Goal: Transaction & Acquisition: Purchase product/service

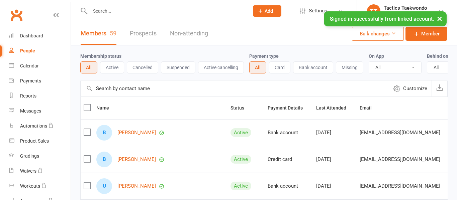
select select "100"
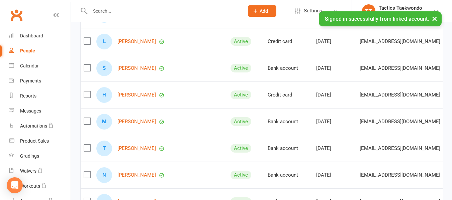
scroll to position [363, 0]
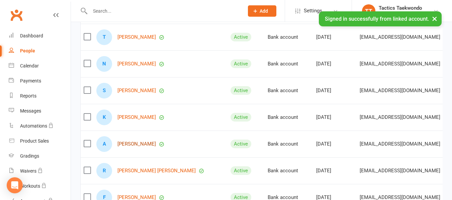
click at [123, 147] on link "Arjun Yong" at bounding box center [136, 145] width 38 height 6
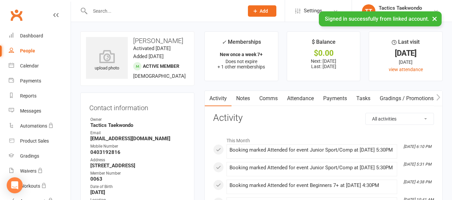
scroll to position [33, 0]
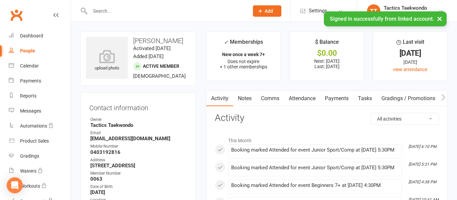
select select "100"
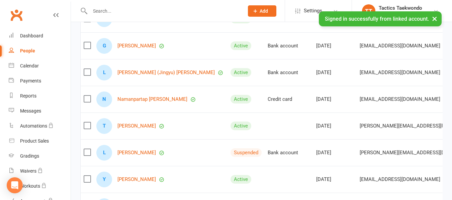
scroll to position [1305, 0]
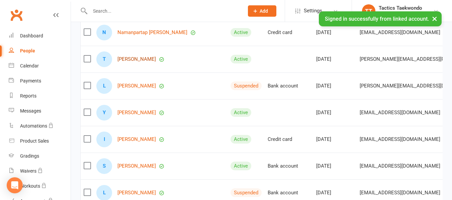
click at [139, 62] on link "Theodore Saadeh" at bounding box center [136, 60] width 38 height 6
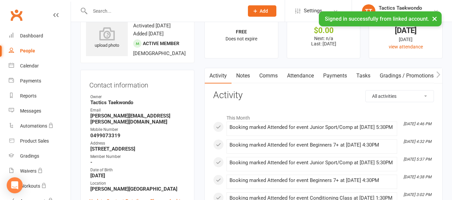
scroll to position [67, 0]
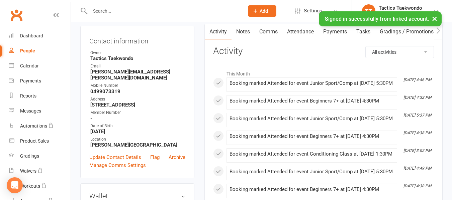
select select "100"
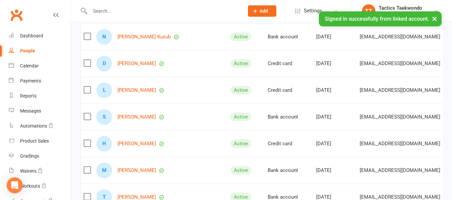
scroll to position [201, 0]
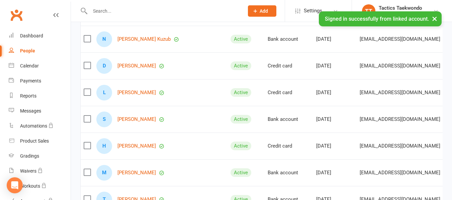
click at [129, 14] on input "text" at bounding box center [163, 10] width 151 height 9
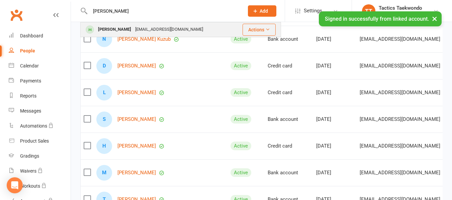
type input "ian"
click at [133, 28] on div "[EMAIL_ADDRESS][DOMAIN_NAME]" at bounding box center [169, 30] width 72 height 10
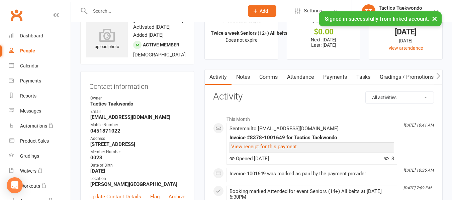
scroll to position [33, 0]
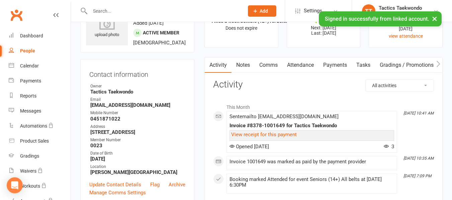
select select "100"
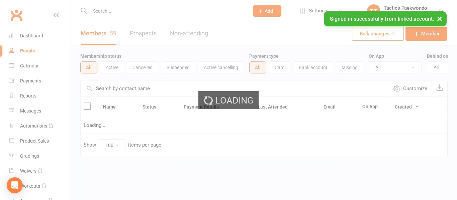
click at [105, 9] on input "text" at bounding box center [166, 10] width 156 height 9
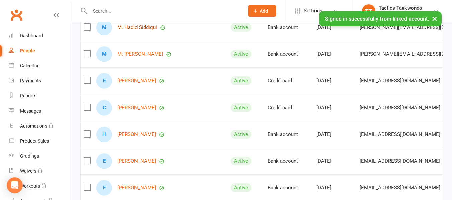
scroll to position [803, 0]
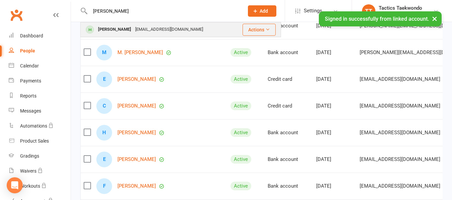
type input "tyler"
click at [121, 28] on div "Tyler Kovesy" at bounding box center [114, 30] width 37 height 10
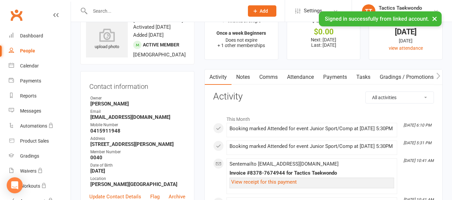
scroll to position [33, 0]
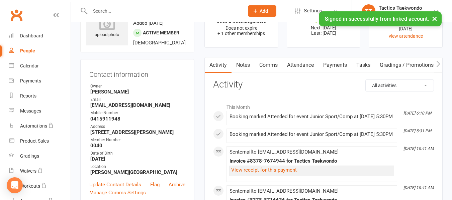
click at [108, 11] on input "text" at bounding box center [163, 10] width 151 height 9
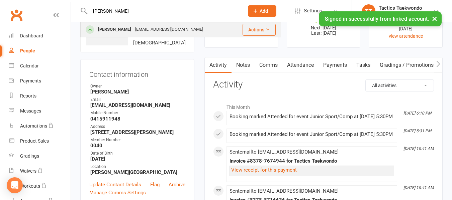
type input "arju"
click at [111, 28] on div "Arjun Yong" at bounding box center [114, 30] width 37 height 10
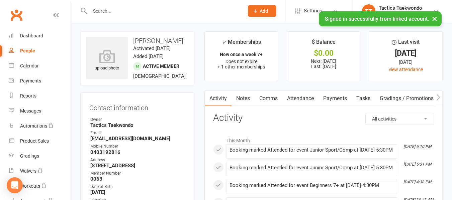
click at [156, 13] on input "text" at bounding box center [163, 10] width 151 height 9
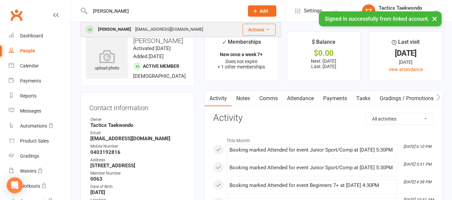
type input "tyler"
click at [100, 27] on div "Tyler Kovesy" at bounding box center [114, 30] width 37 height 10
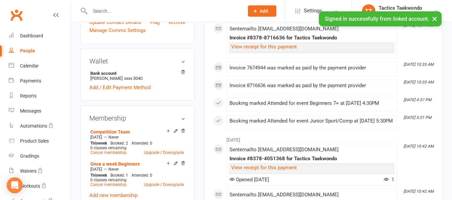
scroll to position [134, 0]
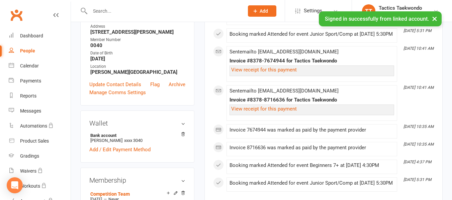
click at [111, 6] on div at bounding box center [159, 11] width 159 height 22
click at [112, 11] on input "text" at bounding box center [163, 10] width 151 height 9
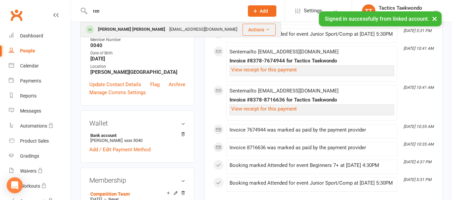
type input "ree"
click at [115, 28] on div "[PERSON_NAME] [PERSON_NAME]" at bounding box center [131, 30] width 71 height 10
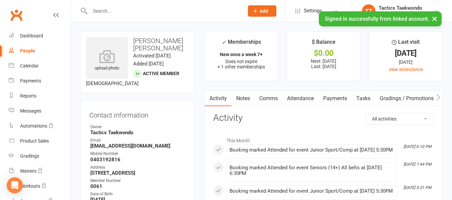
scroll to position [33, 0]
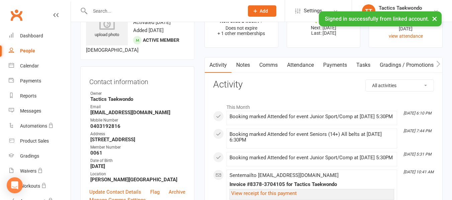
click at [133, 5] on div at bounding box center [159, 11] width 159 height 22
click at [123, 13] on input "text" at bounding box center [163, 10] width 151 height 9
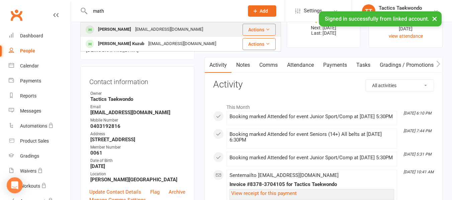
type input "math"
click at [108, 27] on div "Mathew Alaraj" at bounding box center [114, 30] width 37 height 10
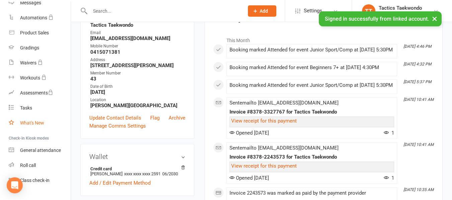
scroll to position [121, 0]
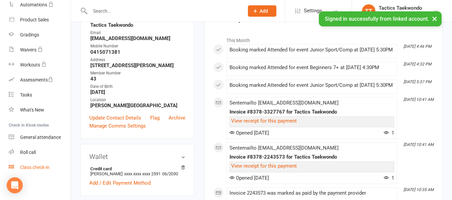
click at [42, 167] on div "Class check-in" at bounding box center [34, 167] width 29 height 5
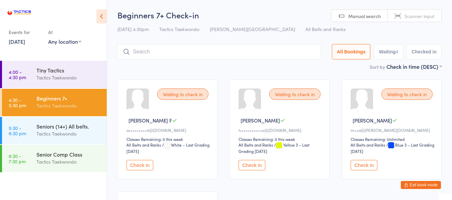
click at [258, 165] on button "Check in" at bounding box center [252, 165] width 27 height 10
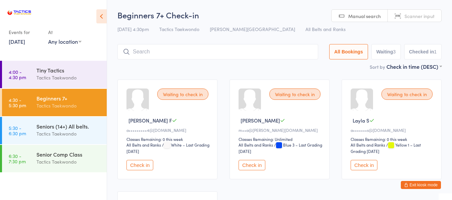
click at [253, 165] on button "Check in" at bounding box center [252, 165] width 27 height 10
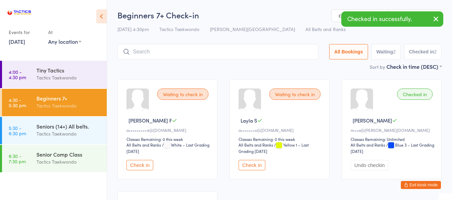
click at [253, 165] on button "Check in" at bounding box center [252, 165] width 27 height 10
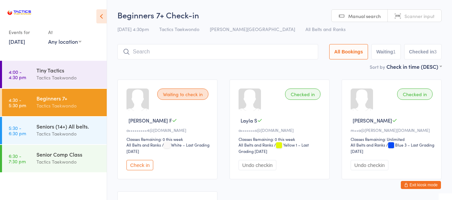
click at [138, 165] on button "Check in" at bounding box center [140, 165] width 27 height 10
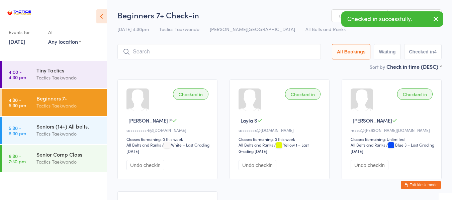
click at [414, 186] on button "Exit kiosk mode" at bounding box center [421, 185] width 40 height 8
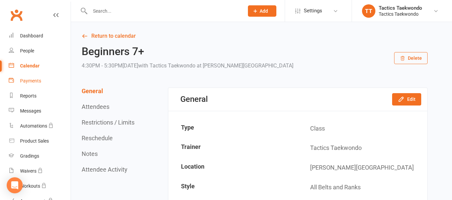
click at [33, 81] on div "Payments" at bounding box center [30, 80] width 21 height 5
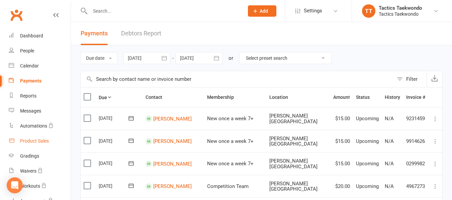
click at [32, 139] on div "Product Sales" at bounding box center [34, 141] width 29 height 5
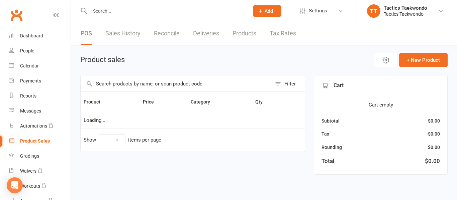
select select "50"
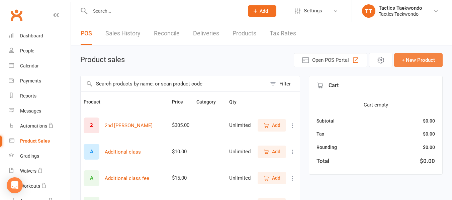
click at [437, 60] on button "+ New Product" at bounding box center [418, 60] width 49 height 14
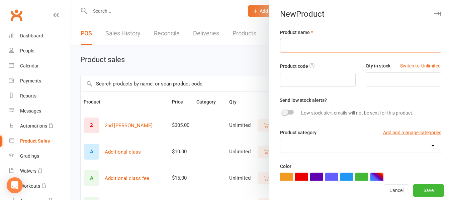
click at [358, 45] on input "text" at bounding box center [360, 46] width 161 height 14
type input "NAL"
click at [405, 66] on button "Switch to 'Unlimited'" at bounding box center [420, 65] width 41 height 7
type input "Unlimited"
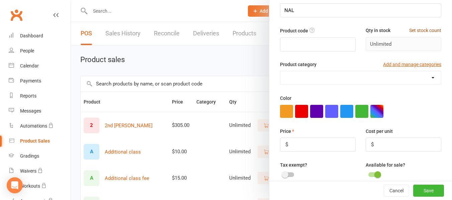
scroll to position [67, 0]
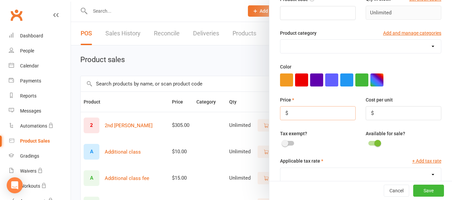
click at [335, 114] on input "number" at bounding box center [318, 113] width 76 height 14
type input "37.35"
click at [285, 146] on span at bounding box center [285, 143] width 7 height 7
click at [283, 143] on input "checkbox" at bounding box center [283, 143] width 0 height 0
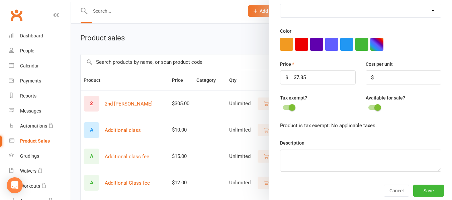
scroll to position [33, 0]
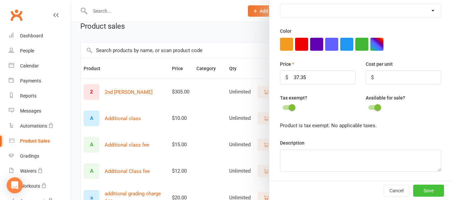
click at [422, 190] on button "Save" at bounding box center [428, 191] width 31 height 12
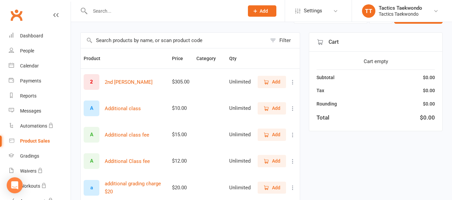
scroll to position [12, 0]
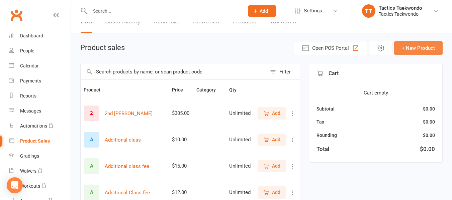
click at [414, 47] on button "+ New Product" at bounding box center [418, 48] width 49 height 14
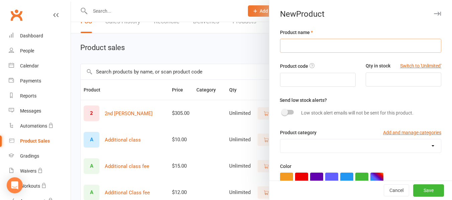
click at [309, 48] on input "text" at bounding box center [360, 46] width 161 height 14
type input "KPNP socks"
click at [400, 67] on button "Switch to 'Unlimited'" at bounding box center [420, 65] width 41 height 7
type input "Unlimited"
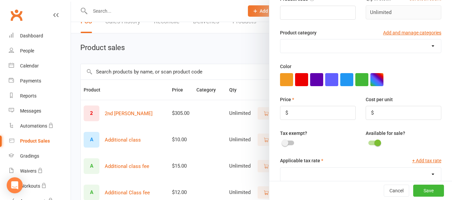
scroll to position [100, 0]
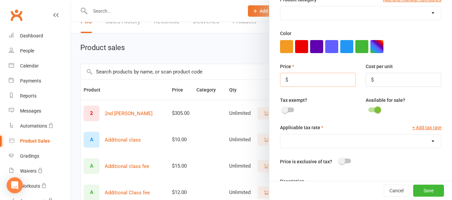
click at [304, 83] on input "number" at bounding box center [318, 80] width 76 height 14
type input "130.00"
click at [282, 112] on span at bounding box center [285, 110] width 7 height 7
click at [283, 109] on input "checkbox" at bounding box center [283, 109] width 0 height 0
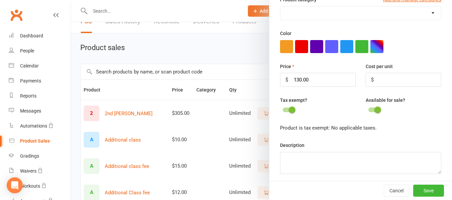
scroll to position [105, 0]
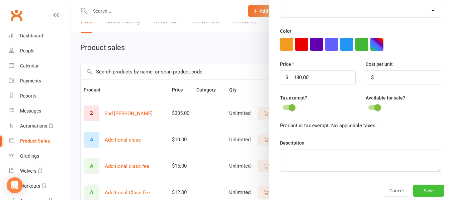
click at [419, 191] on button "Save" at bounding box center [428, 191] width 31 height 12
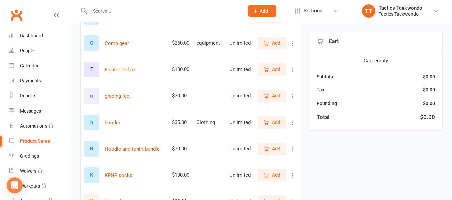
scroll to position [280, 0]
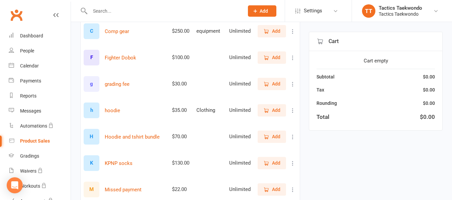
click at [275, 164] on span "Add" at bounding box center [276, 163] width 8 height 7
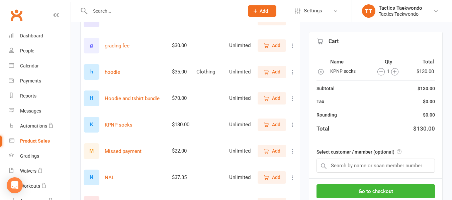
scroll to position [347, 0]
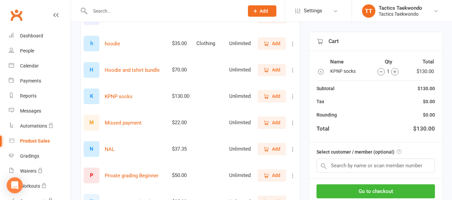
click at [275, 149] on span "Add" at bounding box center [276, 149] width 8 height 7
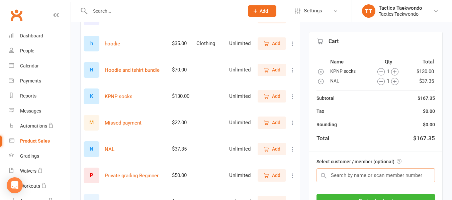
click at [365, 175] on input "text" at bounding box center [376, 176] width 118 height 14
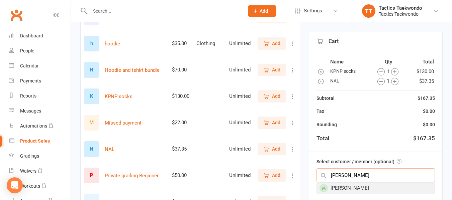
type input "mathew"
click at [345, 188] on div "Mathew Alaraj" at bounding box center [376, 188] width 118 height 11
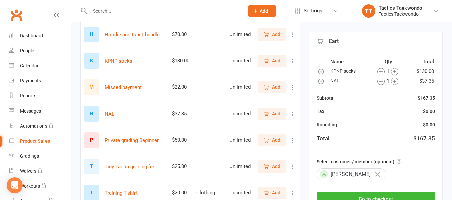
scroll to position [414, 0]
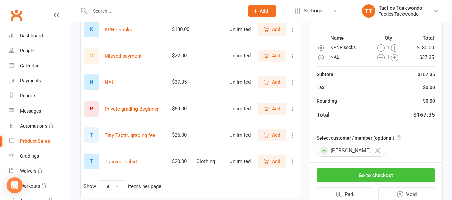
click at [380, 175] on button "Go to checkout" at bounding box center [376, 176] width 118 height 14
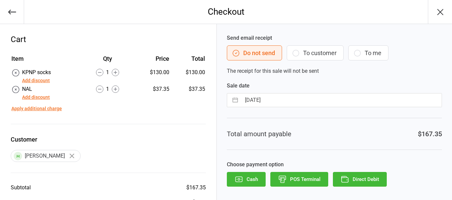
click at [304, 55] on button "To customer" at bounding box center [315, 53] width 57 height 15
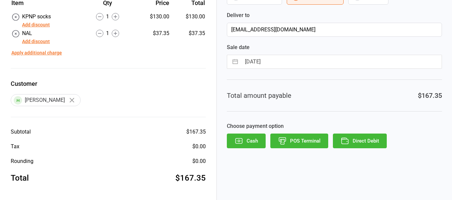
scroll to position [22, 0]
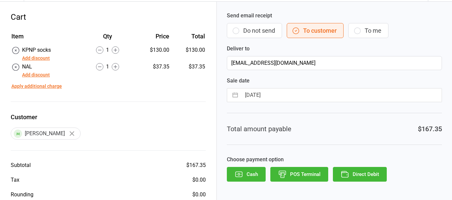
click at [363, 172] on button "Direct Debit" at bounding box center [360, 174] width 54 height 15
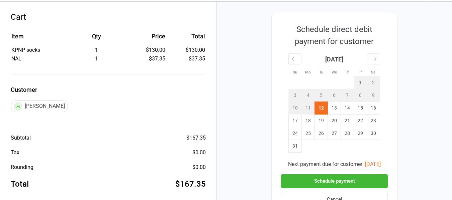
click at [357, 181] on button "Schedule payment" at bounding box center [334, 182] width 107 height 14
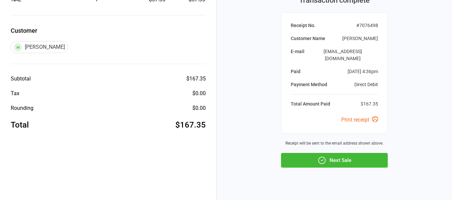
scroll to position [86, 0]
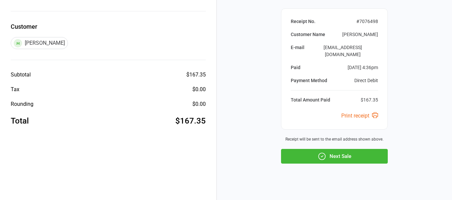
click at [347, 149] on button "Next Sale" at bounding box center [334, 156] width 107 height 15
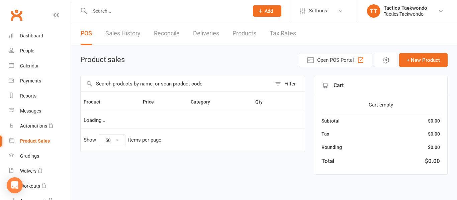
select select "50"
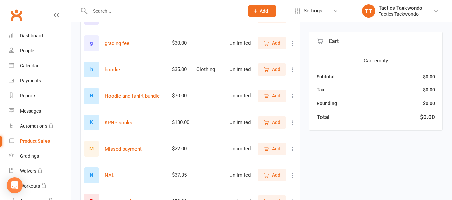
scroll to position [335, 0]
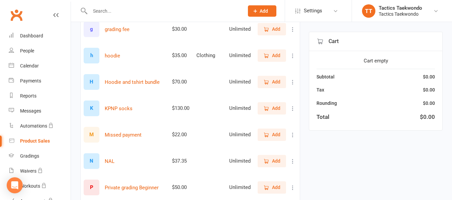
click at [97, 162] on div "N" at bounding box center [92, 162] width 16 height 16
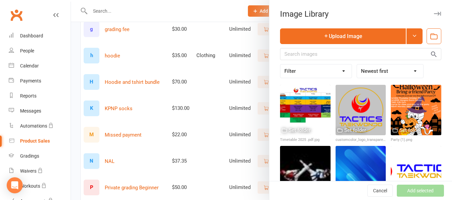
click at [198, 170] on div at bounding box center [261, 100] width 381 height 200
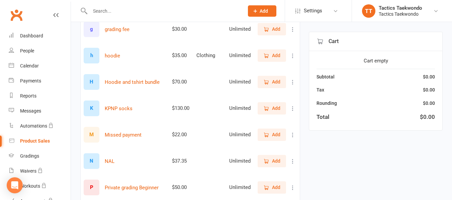
click at [275, 164] on span "Add" at bounding box center [276, 161] width 8 height 7
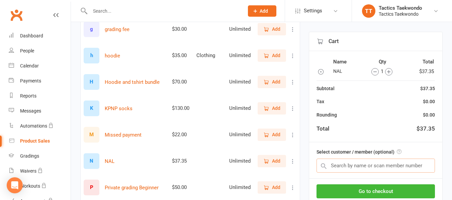
click at [347, 164] on input "text" at bounding box center [376, 166] width 118 height 14
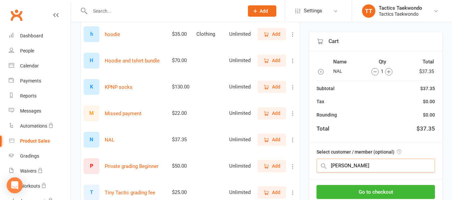
scroll to position [368, 0]
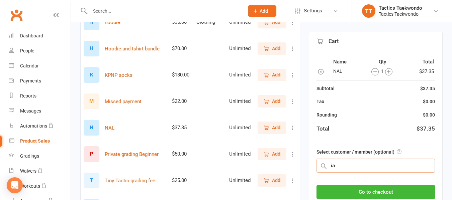
type input "i"
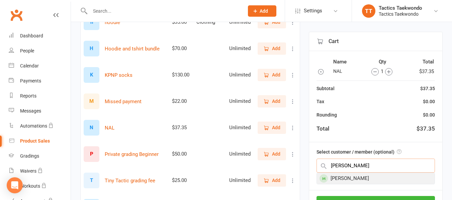
type input "[PERSON_NAME]"
click at [355, 179] on div "[PERSON_NAME]" at bounding box center [376, 178] width 118 height 11
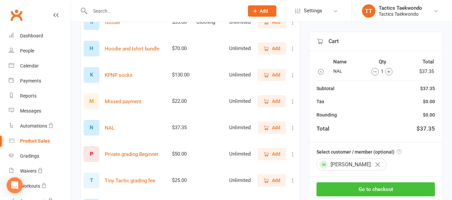
click at [376, 192] on button "Go to checkout" at bounding box center [376, 190] width 118 height 14
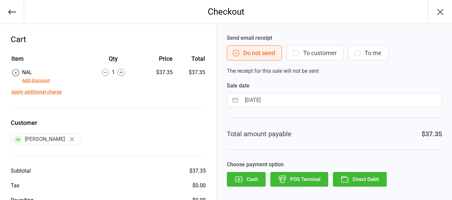
click at [331, 57] on button "To customer" at bounding box center [315, 53] width 57 height 15
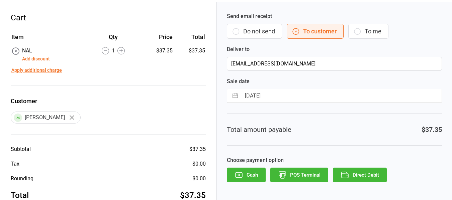
scroll to position [33, 0]
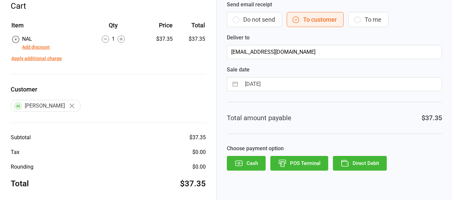
click at [367, 165] on button "Direct Debit" at bounding box center [360, 163] width 54 height 15
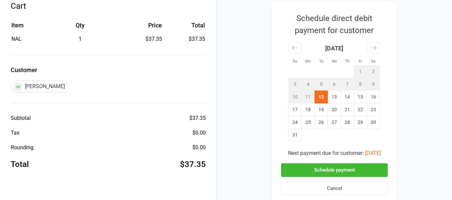
click at [355, 170] on button "Schedule payment" at bounding box center [334, 171] width 107 height 14
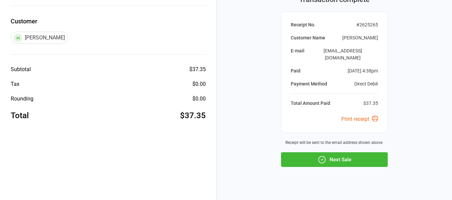
scroll to position [86, 0]
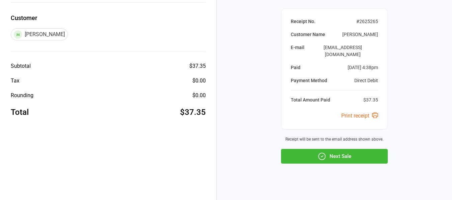
click at [334, 149] on button "Next Sale" at bounding box center [334, 156] width 107 height 15
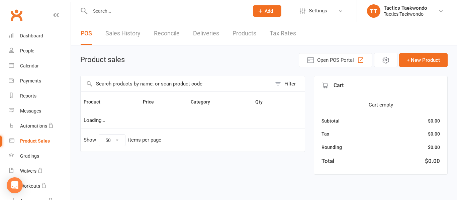
select select "50"
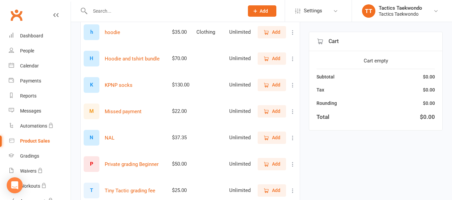
scroll to position [368, 0]
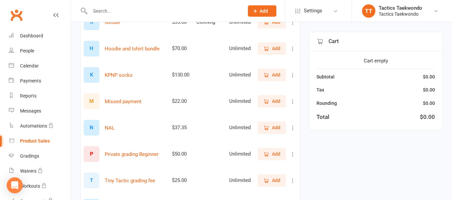
click at [277, 127] on span "Add" at bounding box center [276, 127] width 8 height 7
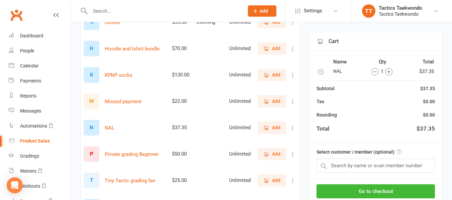
click at [389, 73] on icon "button" at bounding box center [388, 71] width 7 height 7
click at [380, 165] on input "text" at bounding box center [376, 166] width 118 height 14
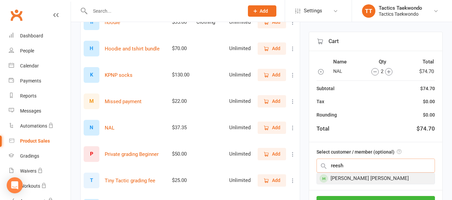
type input "reesh"
click at [362, 180] on div "[PERSON_NAME] [PERSON_NAME]" at bounding box center [376, 178] width 118 height 11
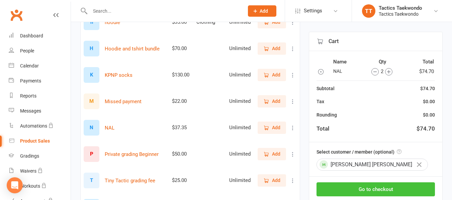
click at [364, 191] on button "Go to checkout" at bounding box center [376, 190] width 118 height 14
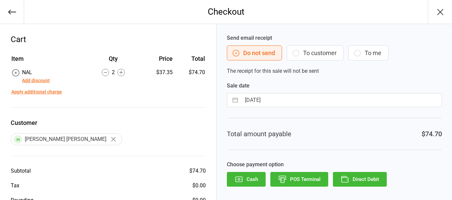
click at [300, 55] on icon "button" at bounding box center [296, 53] width 8 height 8
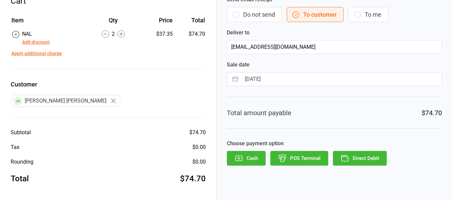
scroll to position [39, 0]
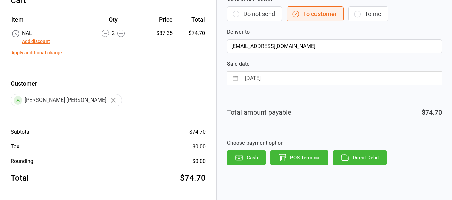
click at [366, 158] on button "Direct Debit" at bounding box center [360, 158] width 54 height 15
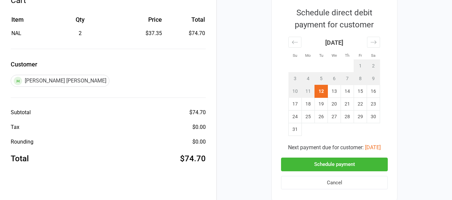
click at [364, 162] on button "Schedule payment" at bounding box center [334, 165] width 107 height 14
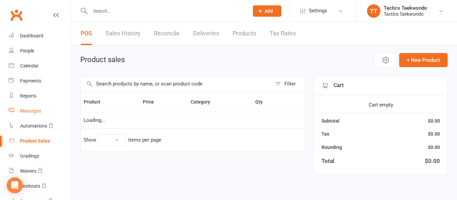
select select "50"
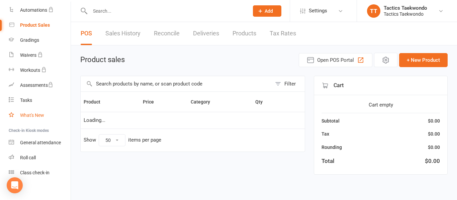
scroll to position [121, 0]
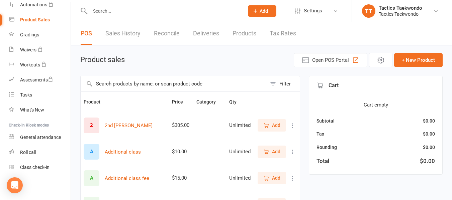
click at [125, 31] on link "Sales History" at bounding box center [122, 33] width 35 height 23
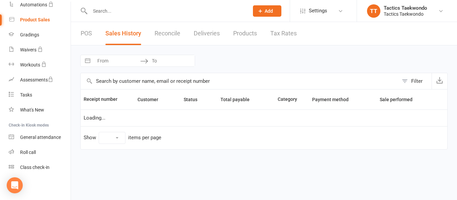
select select "25"
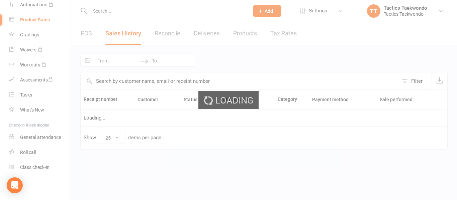
click at [43, 169] on div "Loading" at bounding box center [228, 100] width 457 height 200
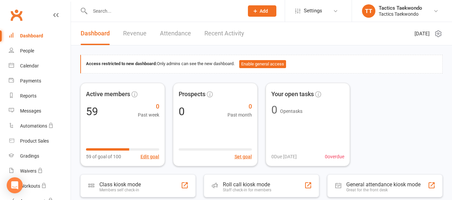
click at [213, 31] on link "Recent Activity" at bounding box center [224, 33] width 40 height 23
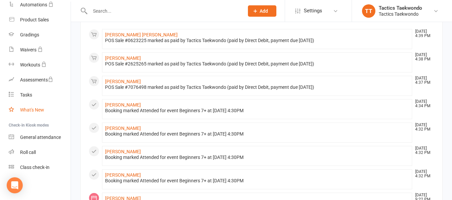
scroll to position [67, 0]
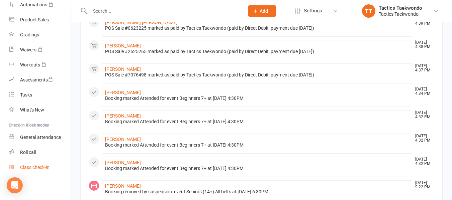
click at [35, 165] on link "Class check-in" at bounding box center [40, 167] width 62 height 15
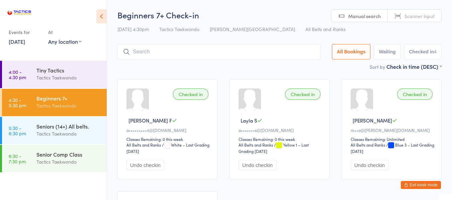
click at [16, 42] on link "[DATE]" at bounding box center [17, 41] width 16 height 7
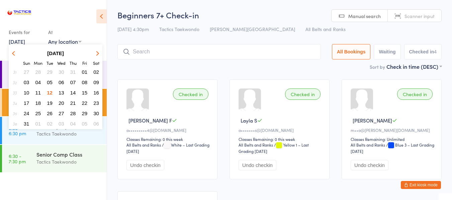
click at [73, 91] on span "14" at bounding box center [73, 93] width 6 height 6
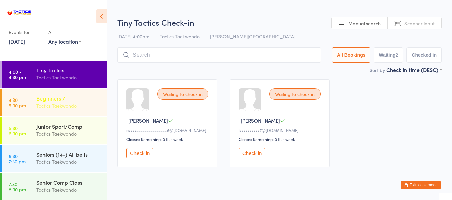
click at [76, 98] on div "Beginners 7+" at bounding box center [68, 98] width 65 height 7
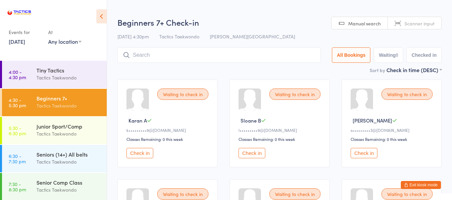
click at [255, 153] on button "Check in" at bounding box center [252, 153] width 27 height 10
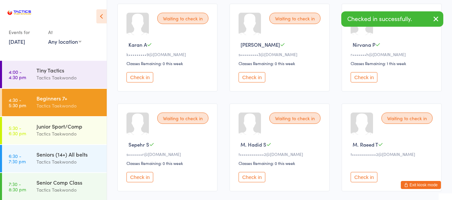
scroll to position [11, 0]
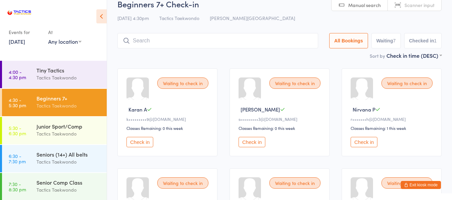
click at [14, 40] on link "14 Aug, 2025" at bounding box center [17, 41] width 16 height 7
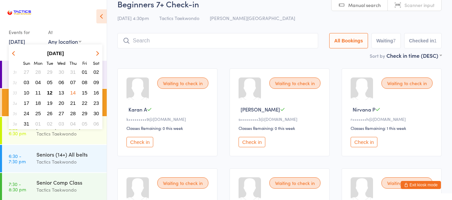
click at [52, 91] on span "12" at bounding box center [50, 93] width 6 height 6
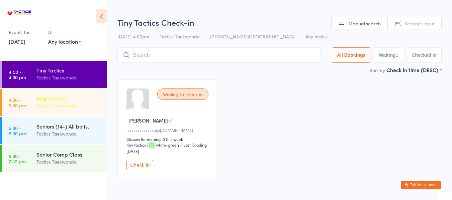
click at [62, 103] on div "Tactics Taekwondo" at bounding box center [68, 106] width 65 height 8
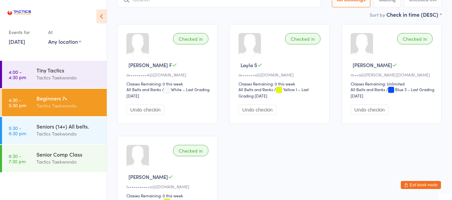
scroll to position [67, 0]
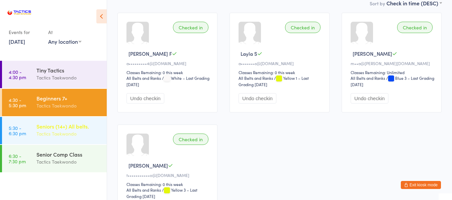
click at [52, 125] on div "Seniors (14+) All belts." at bounding box center [68, 126] width 65 height 7
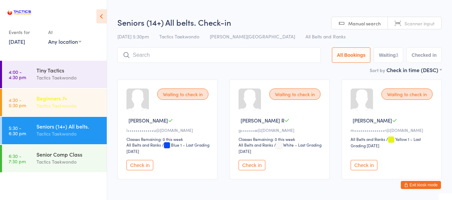
click at [52, 104] on div "Tactics Taekwondo" at bounding box center [68, 106] width 65 height 8
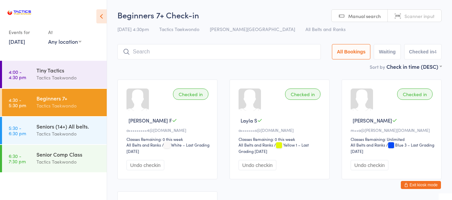
click at [412, 184] on button "Exit kiosk mode" at bounding box center [421, 185] width 40 height 8
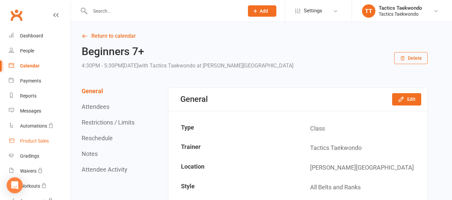
click at [30, 141] on div "Product Sales" at bounding box center [34, 141] width 29 height 5
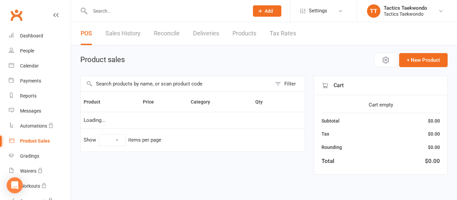
select select "50"
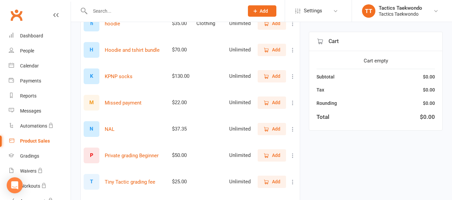
scroll to position [368, 0]
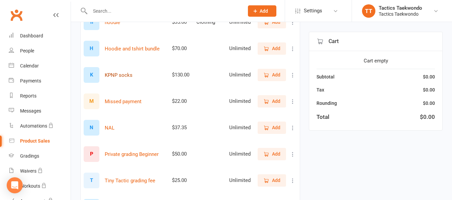
click at [124, 75] on button "KPNP socks" at bounding box center [119, 75] width 28 height 8
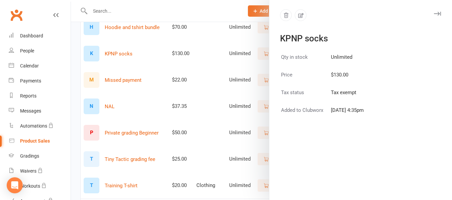
scroll to position [402, 0]
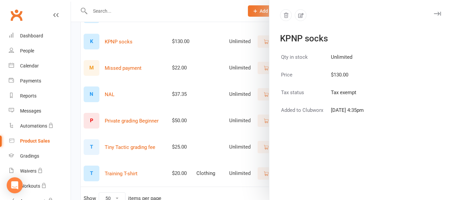
click at [110, 94] on div at bounding box center [261, 100] width 381 height 200
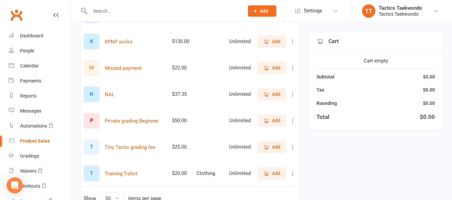
click at [121, 8] on input "text" at bounding box center [163, 10] width 151 height 9
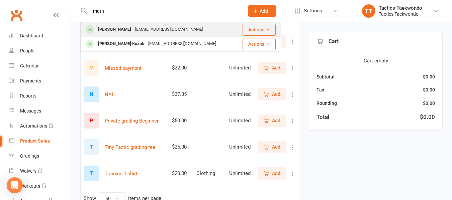
type input "math"
click at [115, 28] on div "[PERSON_NAME]" at bounding box center [114, 30] width 37 height 10
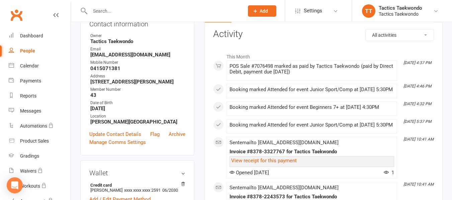
scroll to position [33, 0]
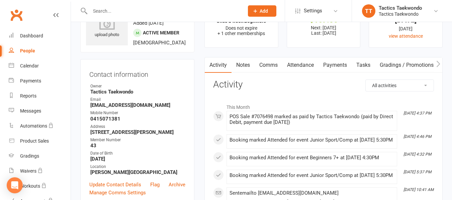
click at [331, 64] on link "Payments" at bounding box center [335, 65] width 33 height 15
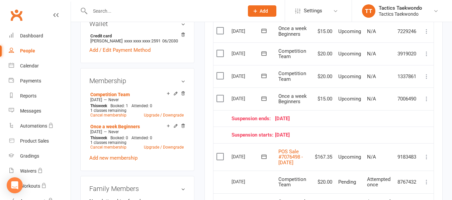
scroll to position [234, 0]
click at [294, 156] on link "POS Sale #7076498 - [DATE]" at bounding box center [290, 156] width 24 height 17
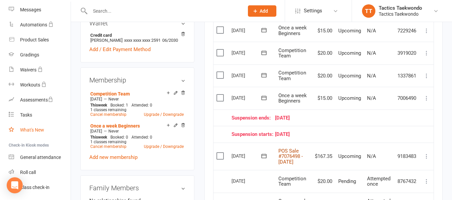
scroll to position [121, 0]
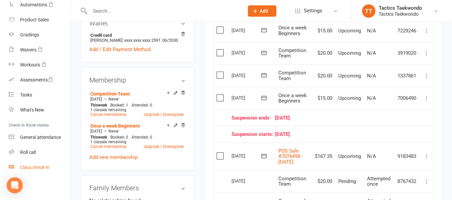
click at [46, 169] on div "Class check-in" at bounding box center [34, 167] width 29 height 5
